Goal: Task Accomplishment & Management: Manage account settings

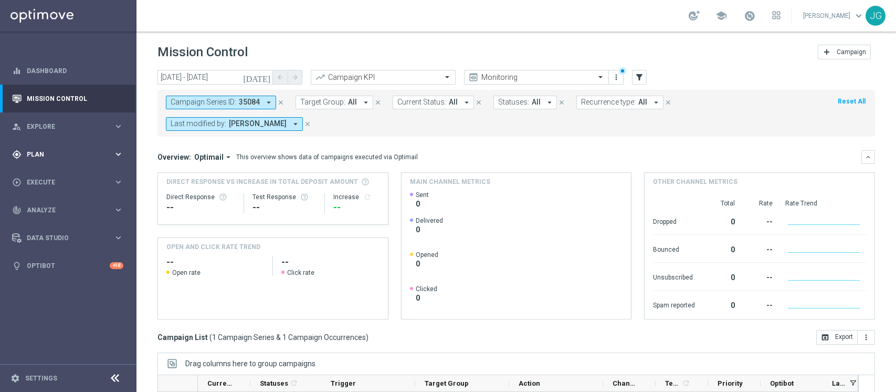
click at [38, 155] on span "Plan" at bounding box center [70, 154] width 87 height 6
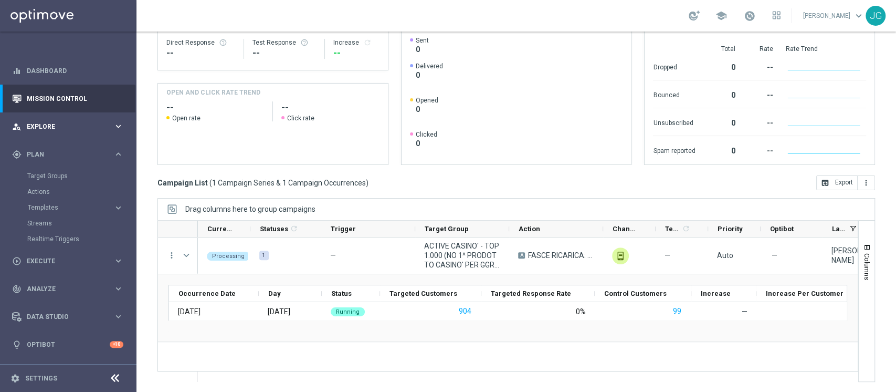
click at [80, 131] on div "person_search Explore keyboard_arrow_right" at bounding box center [67, 126] width 135 height 28
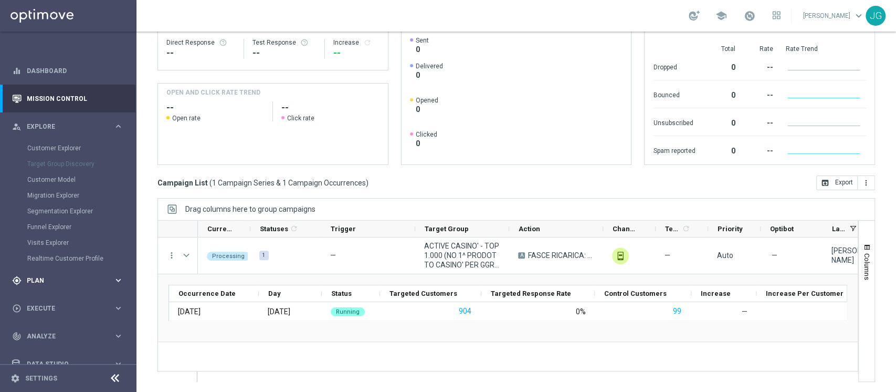
click at [55, 285] on div "gps_fixed Plan keyboard_arrow_right" at bounding box center [67, 280] width 135 height 28
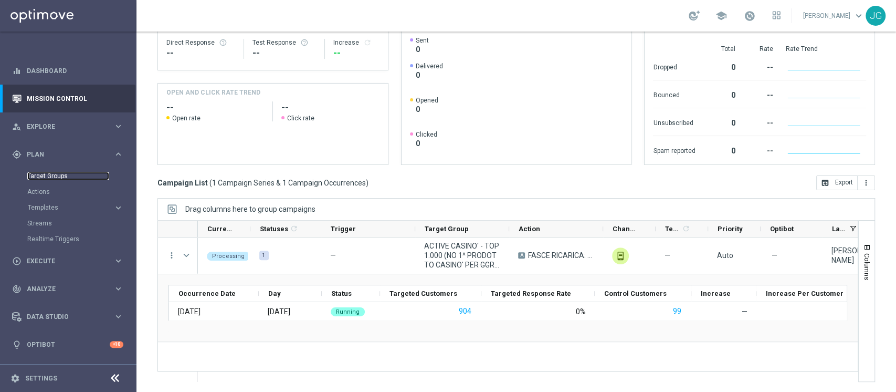
click at [41, 179] on link "Target Groups" at bounding box center [68, 176] width 82 height 8
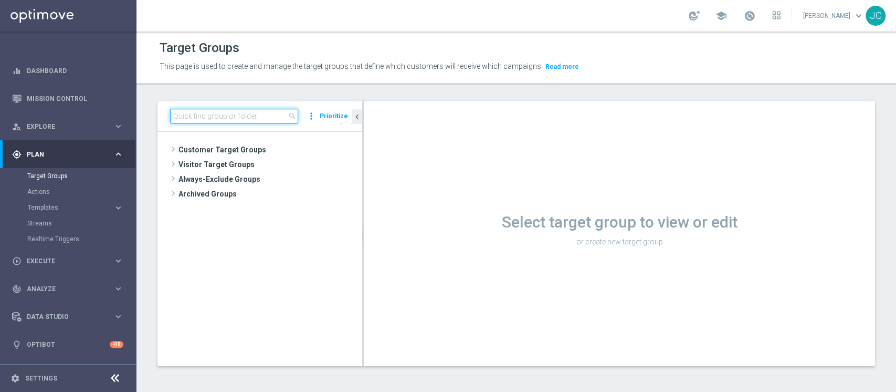
click at [233, 122] on input at bounding box center [234, 116] width 128 height 15
paste input "1^ PRODOTTO CASINO' - NO RICEVENTI PRIVATE M08 - GGR M08 CASINO' 100 22.08"
type input "1^ PRODOTTO CASINO' - NO RICEVENTI PRIVATE M08 - GGR M08 CASINO' 100 22.08"
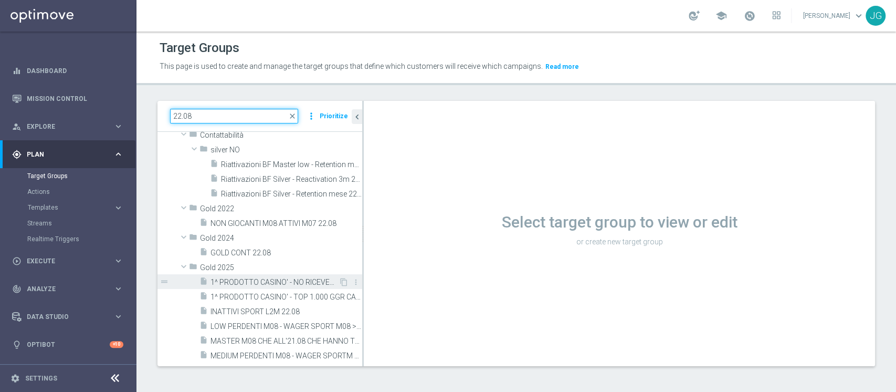
scroll to position [30, 0]
type input "22.08"
click at [281, 281] on span "1^ PRODOTTO CASINO' - NO RICEVENTI PRIVATE M08 - GGR M08 CASINO' 100 22.08" at bounding box center [275, 281] width 128 height 9
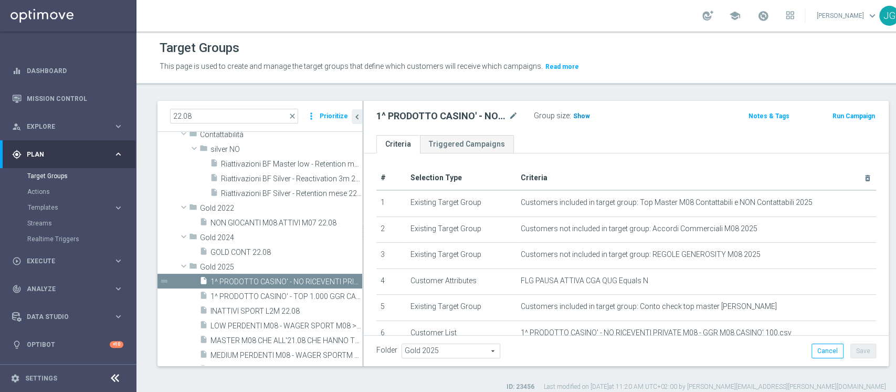
click at [582, 114] on span "Show" at bounding box center [581, 115] width 17 height 7
click at [581, 114] on span "3,004" at bounding box center [583, 117] width 18 height 10
click at [254, 279] on span "1^ PRODOTTO CASINO' - NO RICEVENTI PRIVATE M08 - GGR M08 CASINO' 100 22.08" at bounding box center [275, 281] width 128 height 9
click at [340, 279] on icon "content_copy" at bounding box center [344, 281] width 8 height 8
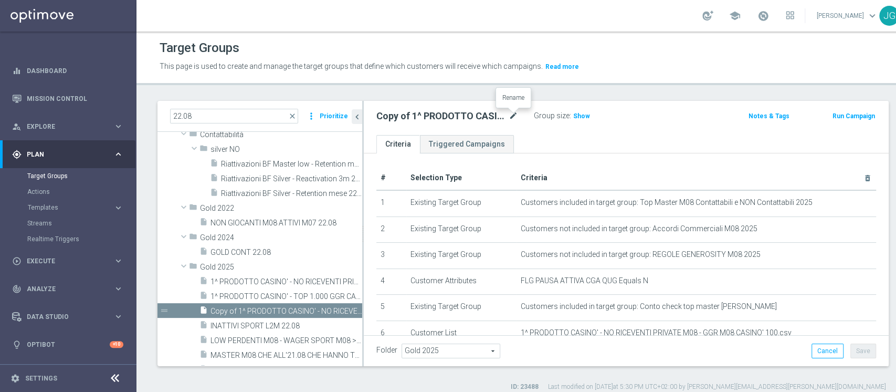
click at [517, 117] on icon "mode_edit" at bounding box center [513, 116] width 9 height 13
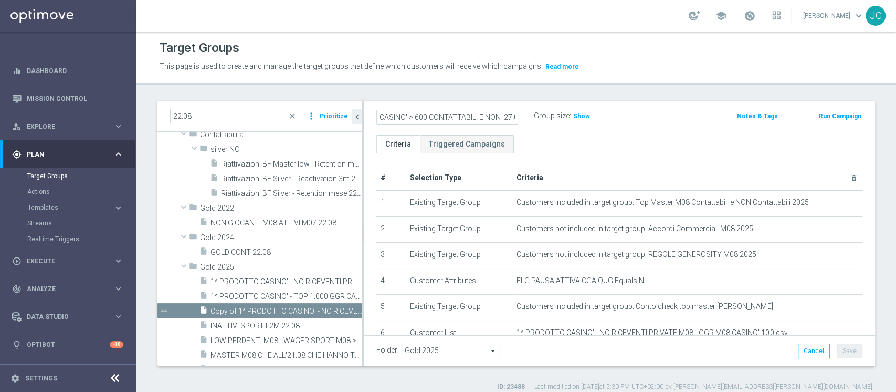
scroll to position [0, 220]
type input "1^ PRODOTTO CASINO' - NO RICEVENTI PRIVATE M08 - GGR M08 CASINO' > 600 CONTATTA…"
click at [675, 127] on div "1^ PRODOTTO CASINO' - NO RICEVENTI PRIVATE M08 - GGR M08 CASINO' > 600 CONTATTA…" at bounding box center [619, 118] width 511 height 34
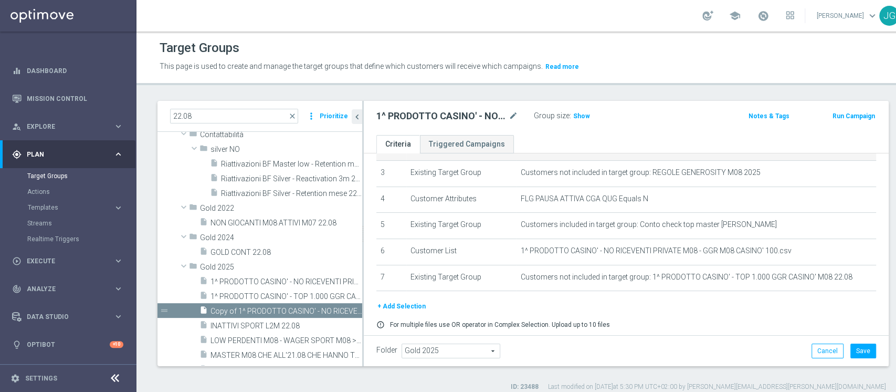
scroll to position [110, 0]
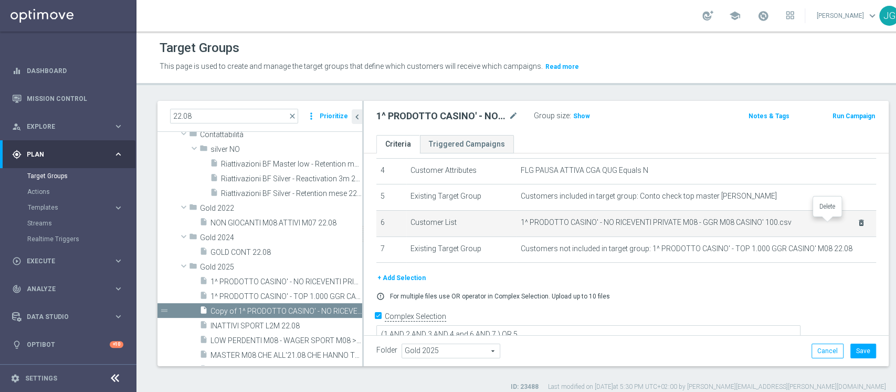
click at [857, 224] on icon "delete_forever" at bounding box center [861, 222] width 8 height 8
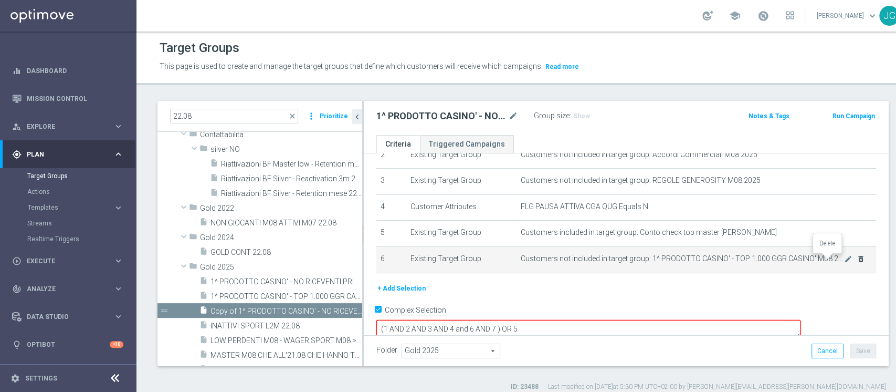
click at [856, 261] on icon "delete_forever" at bounding box center [860, 259] width 8 height 8
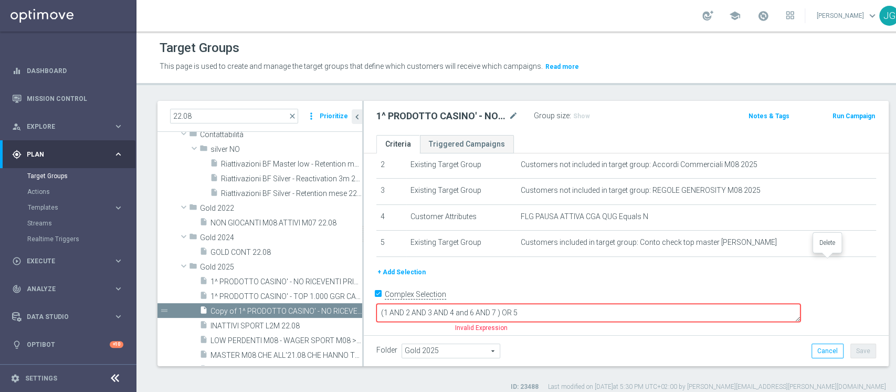
scroll to position [48, 0]
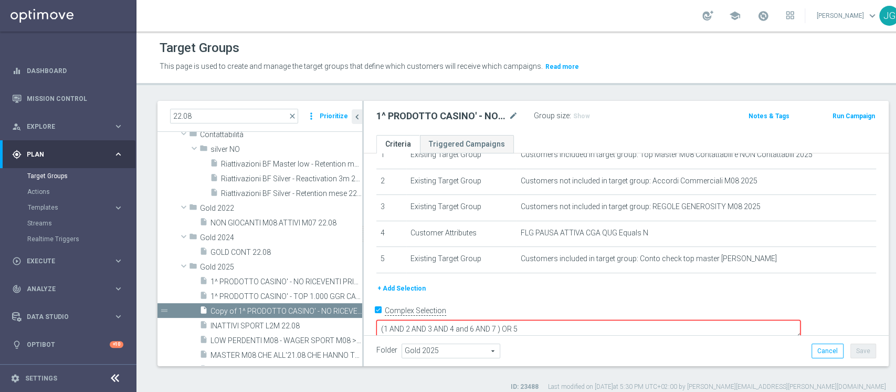
click at [402, 289] on button "+ Add Selection" at bounding box center [402, 289] width 50 height 12
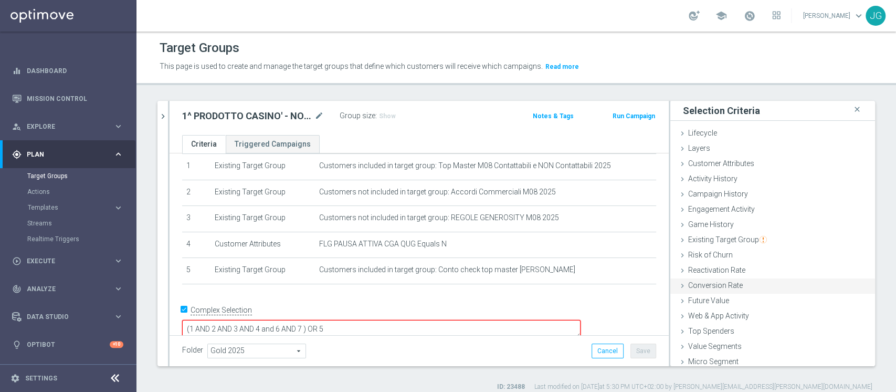
scroll to position [19, 0]
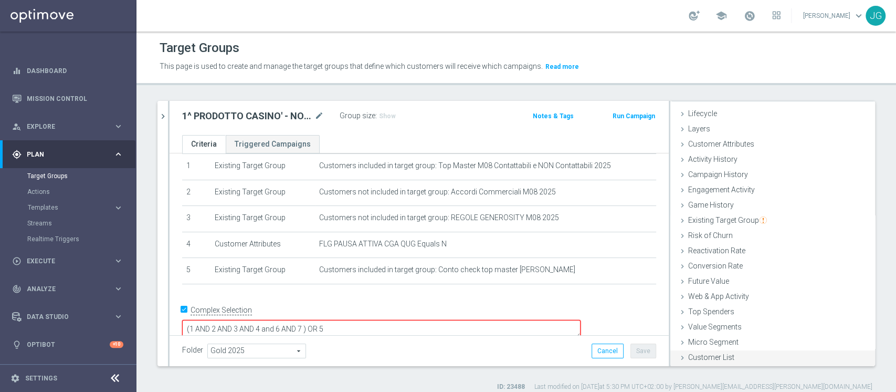
click at [689, 355] on span "Customer List" at bounding box center [711, 357] width 46 height 8
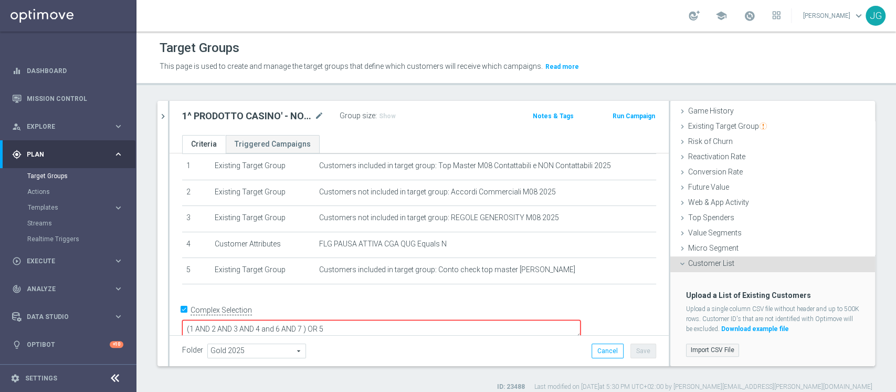
click at [713, 347] on label "Import CSV File" at bounding box center [712, 349] width 53 height 13
click at [0, 0] on input "Import CSV File" at bounding box center [0, 0] width 0 height 0
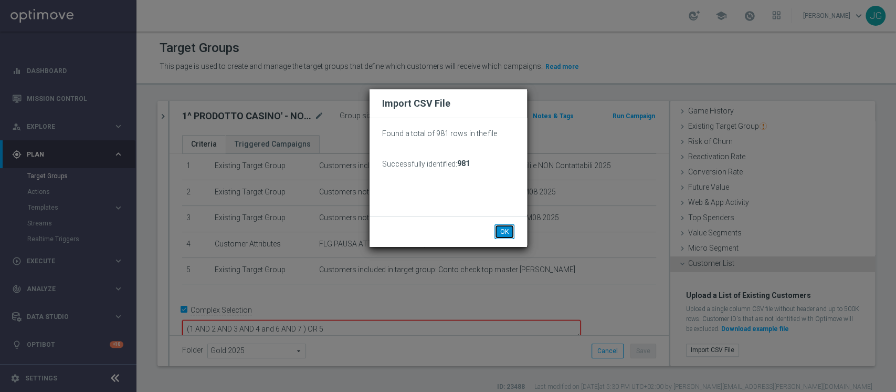
click at [503, 235] on button "OK" at bounding box center [505, 231] width 20 height 15
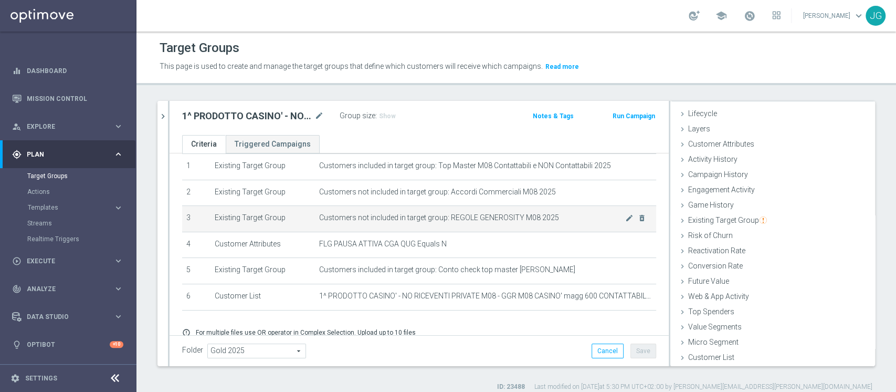
scroll to position [79, 0]
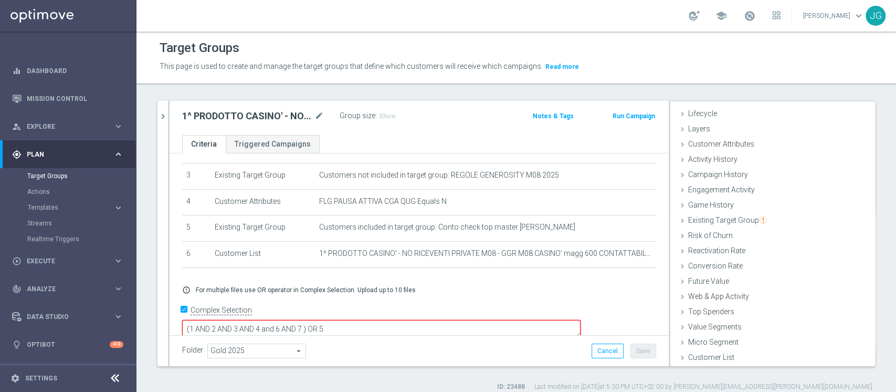
click at [377, 320] on textarea "(1 AND 2 AND 3 AND 4 and 6 AND 7 ) OR 5" at bounding box center [381, 329] width 399 height 18
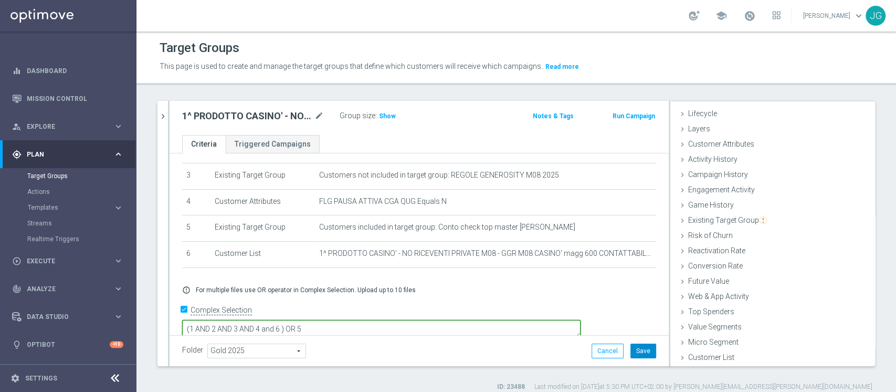
type textarea "(1 AND 2 AND 3 AND 4 and 6 ) OR 5"
click at [639, 347] on button "Save" at bounding box center [644, 350] width 26 height 15
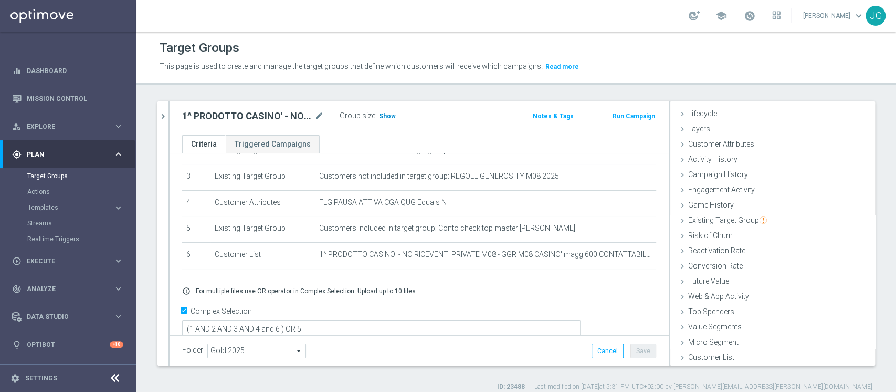
click at [391, 117] on span "Show" at bounding box center [387, 115] width 17 height 7
click at [160, 117] on icon "chevron_right" at bounding box center [163, 116] width 10 height 10
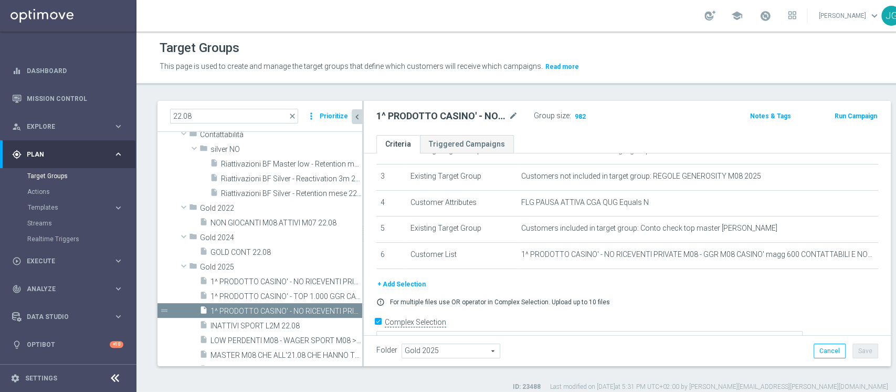
scroll to position [39, 0]
click at [266, 314] on span "1^ PRODOTTO CASINO' - NO RICEVENTI PRIVATE M08 - GGR M08 CASINO' > 600 CONTATTA…" at bounding box center [275, 311] width 128 height 9
click at [260, 309] on span "1^ PRODOTTO CASINO' - NO RICEVENTI PRIVATE M08 - GGR M08 CASINO' > 600 CONTATTA…" at bounding box center [275, 311] width 128 height 9
click at [340, 308] on icon "content_copy" at bounding box center [344, 311] width 8 height 8
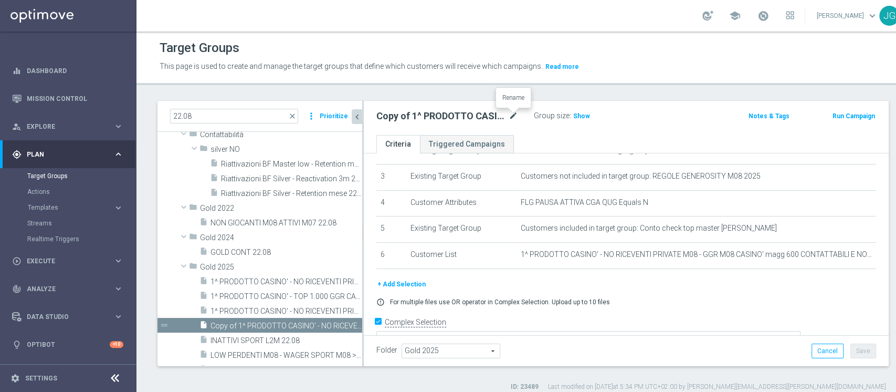
click at [516, 116] on icon "mode_edit" at bounding box center [513, 116] width 9 height 13
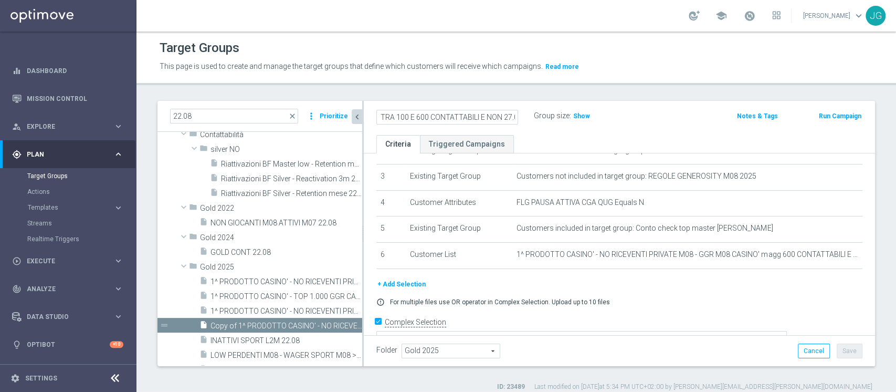
scroll to position [0, 247]
type input "1^ PRODOTTO CASINO' - NO RICEVENTI PRIVATE M08 - GGR M08 CASINO' TRA 100 E 600 …"
click at [682, 288] on div "+ Add Selection" at bounding box center [620, 284] width 502 height 12
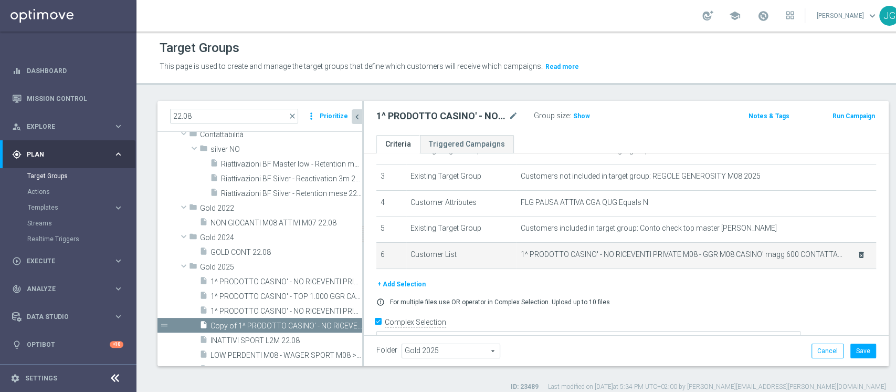
click at [857, 258] on icon "delete_forever" at bounding box center [861, 254] width 8 height 8
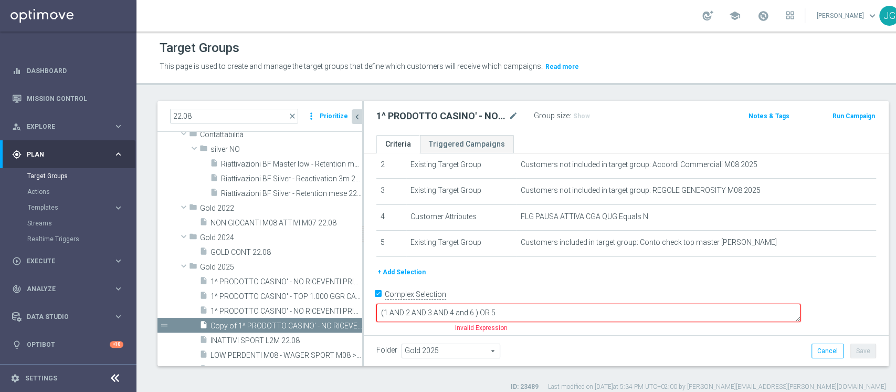
scroll to position [48, 0]
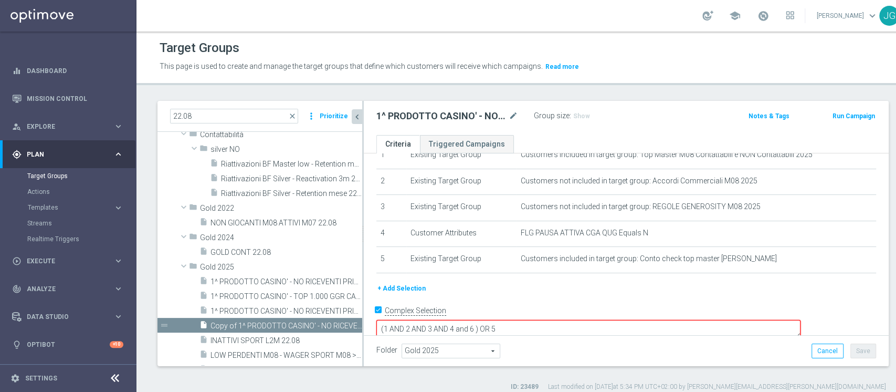
click at [408, 289] on button "+ Add Selection" at bounding box center [402, 289] width 50 height 12
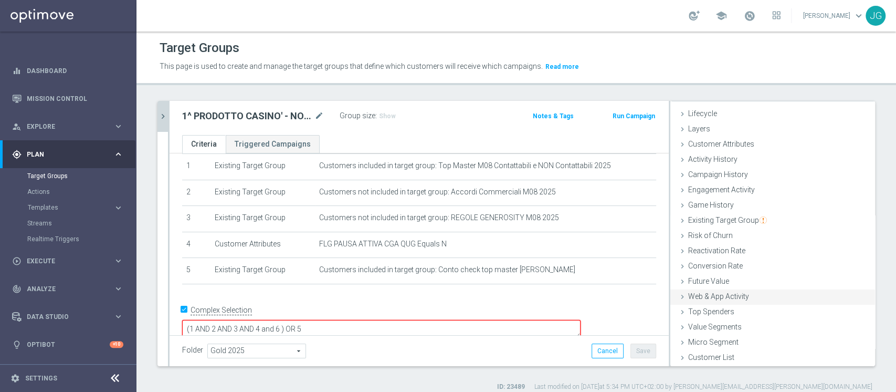
scroll to position [8, 0]
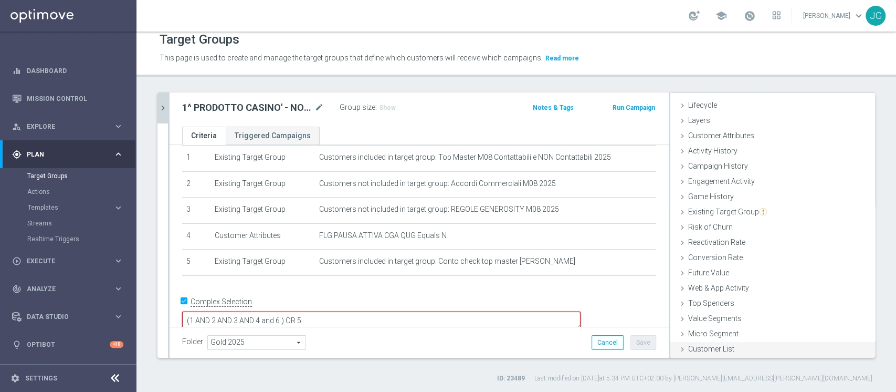
click at [688, 347] on span "Customer List" at bounding box center [711, 348] width 46 height 8
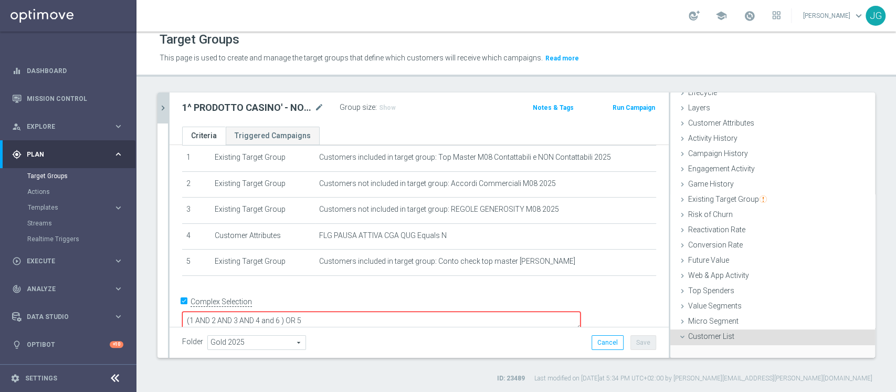
scroll to position [113, 0]
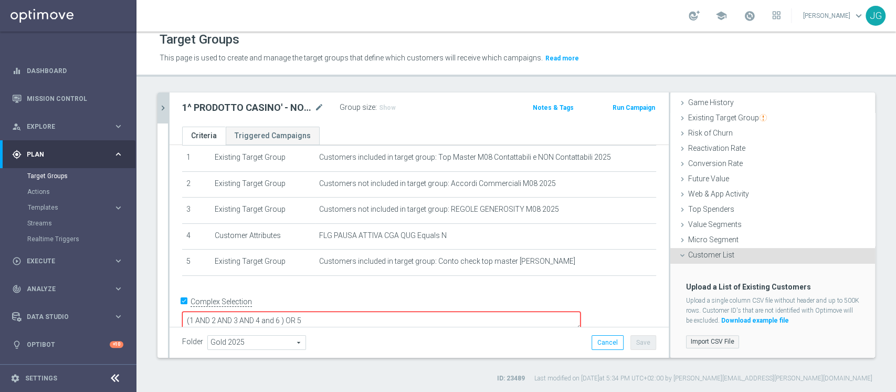
click at [686, 339] on label "Import CSV File" at bounding box center [712, 341] width 53 height 13
click at [0, 0] on input "Import CSV File" at bounding box center [0, 0] width 0 height 0
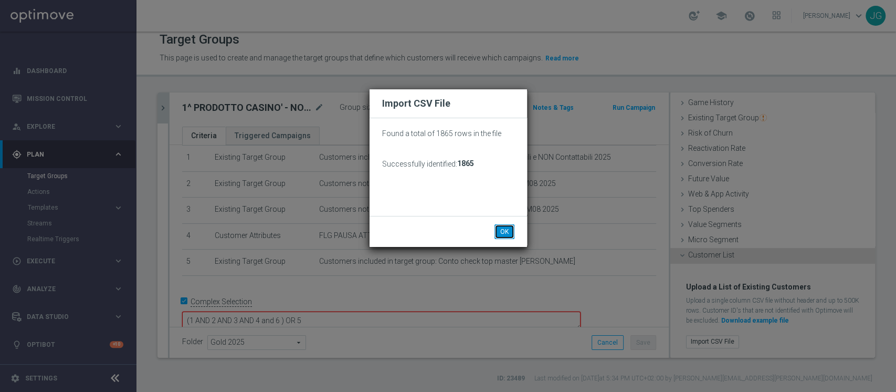
click at [511, 227] on button "OK" at bounding box center [505, 231] width 20 height 15
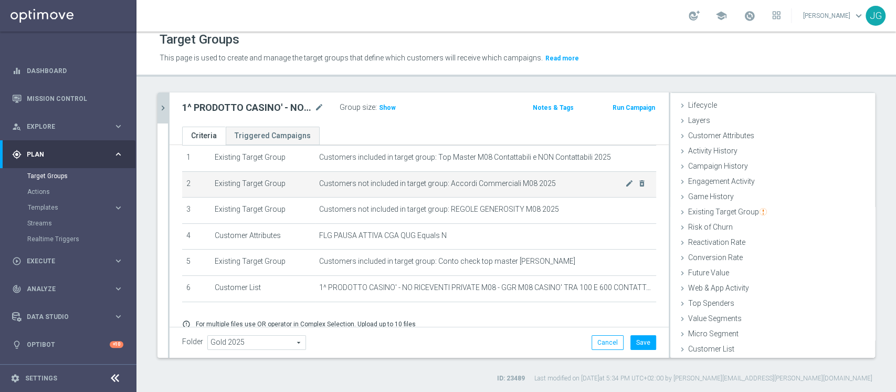
scroll to position [78, 0]
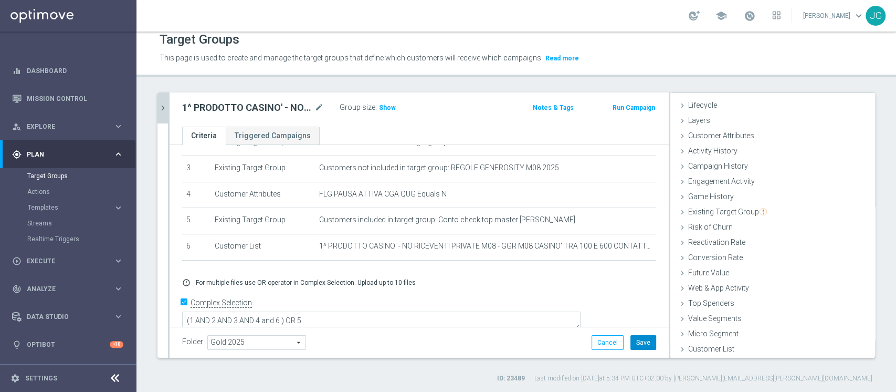
click at [635, 342] on button "Save" at bounding box center [644, 342] width 26 height 15
click at [386, 110] on span "Show" at bounding box center [387, 107] width 17 height 7
click at [425, 123] on div "1^ PRODOTTO CASINO' - NO RICEVENTI PRIVATE M08 - GGR M08 CASINO' TRA 100 E 600 …" at bounding box center [419, 109] width 499 height 34
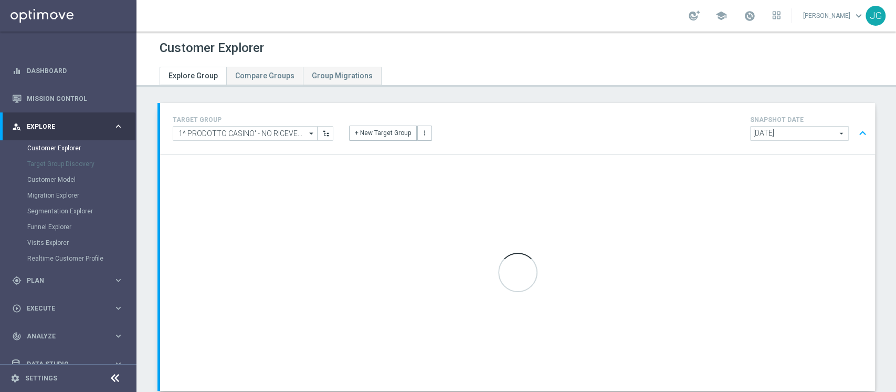
scroll to position [66, 0]
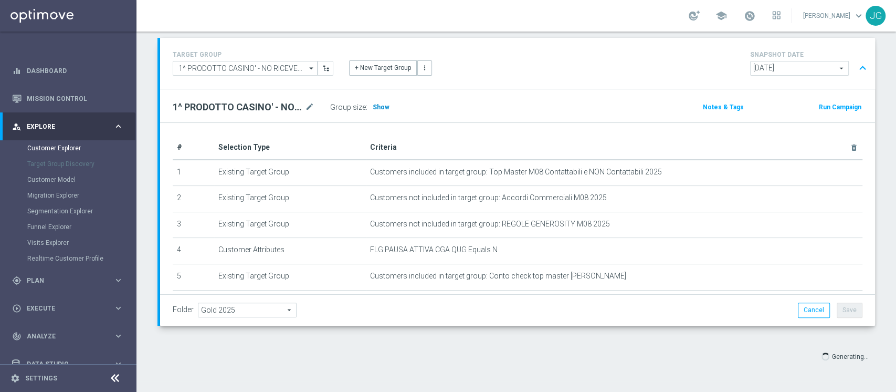
click at [378, 107] on span "Show" at bounding box center [381, 106] width 17 height 7
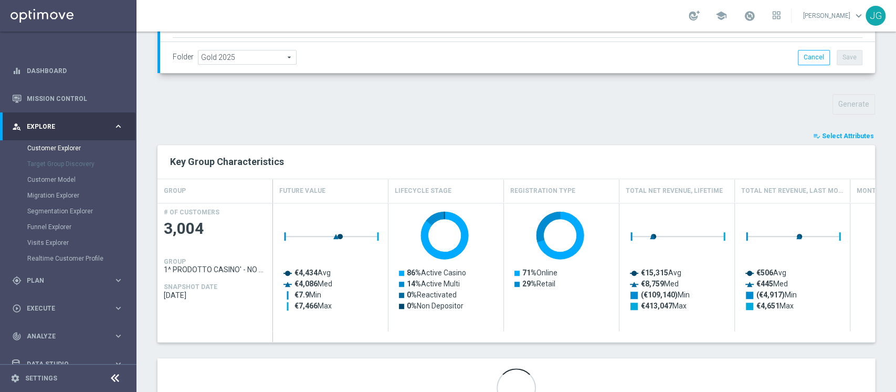
scroll to position [369, 0]
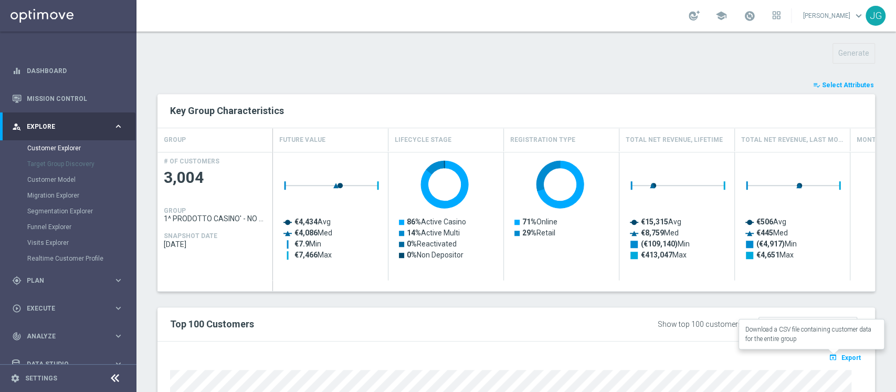
click at [842, 355] on span "Export" at bounding box center [851, 357] width 19 height 7
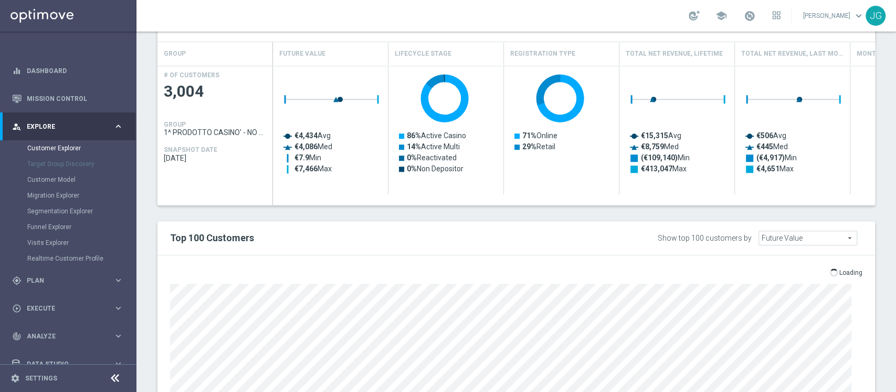
scroll to position [454, 0]
click at [870, 302] on div "TARGET GROUP 1^ PRODOTTO CASINO' - NO RICEVENTI PRIVATE M08 - GGR M08 CASINO' 1…" at bounding box center [517, 88] width 760 height 879
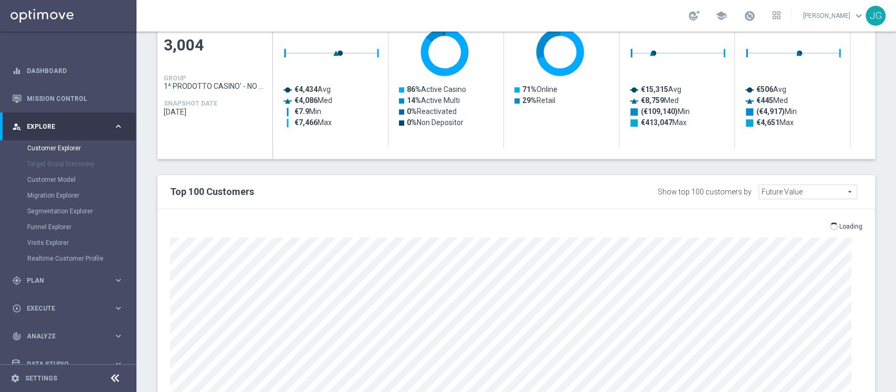
scroll to position [503, 0]
